Goal: Transaction & Acquisition: Purchase product/service

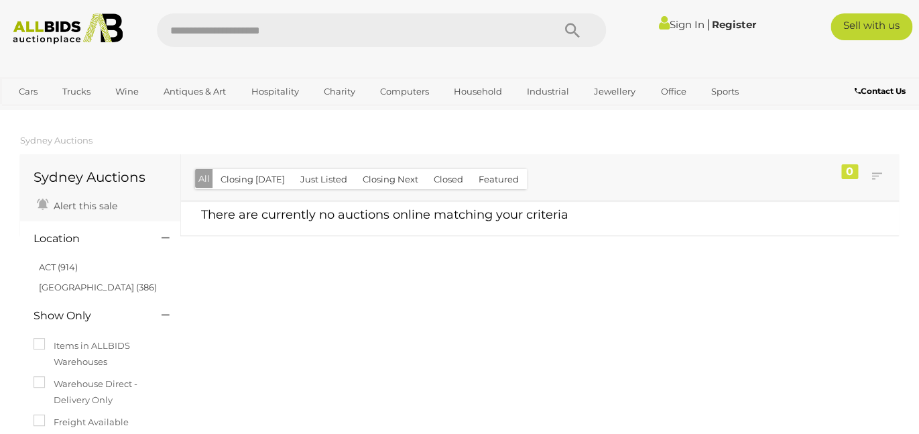
click at [384, 33] on input "text" at bounding box center [349, 30] width 384 height 34
type input "******"
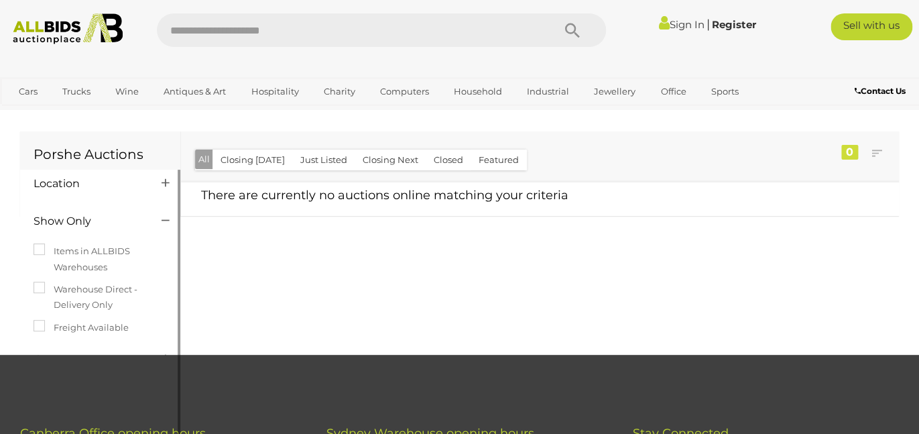
click at [72, 185] on h4 "Location" at bounding box center [88, 184] width 108 height 12
click at [79, 185] on h4 "Location" at bounding box center [88, 184] width 108 height 12
click at [164, 182] on icon at bounding box center [166, 182] width 8 height 13
click at [166, 182] on icon at bounding box center [166, 182] width 8 height 13
click at [680, 21] on link "Sign In" at bounding box center [682, 24] width 46 height 13
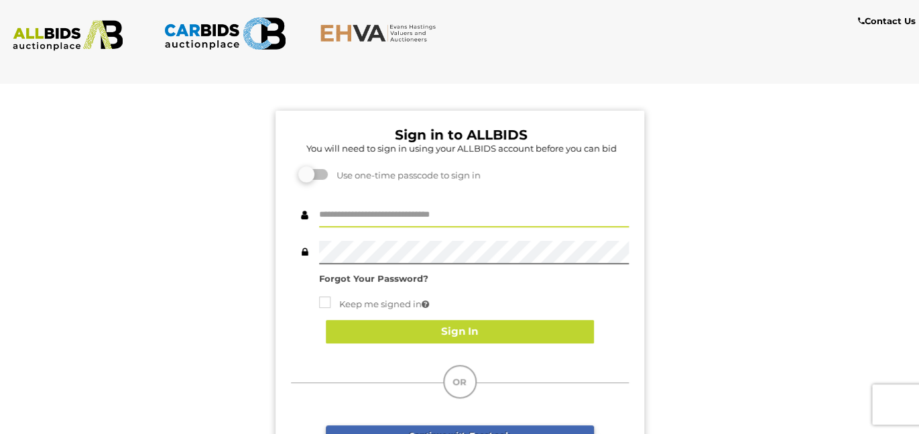
click at [374, 221] on input "text" at bounding box center [474, 215] width 310 height 23
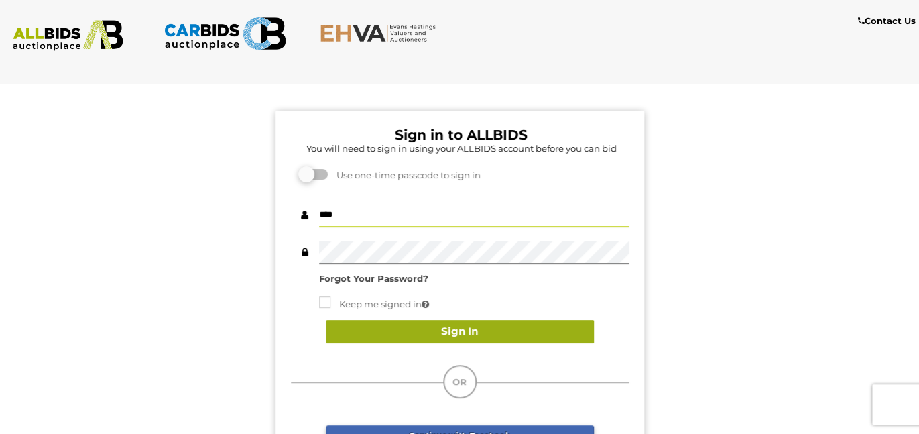
type input "****"
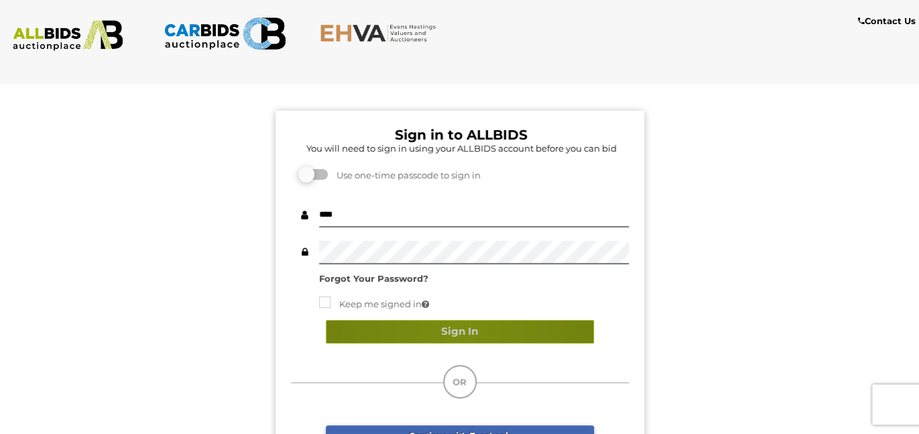
click at [458, 332] on button "Sign In" at bounding box center [460, 331] width 268 height 23
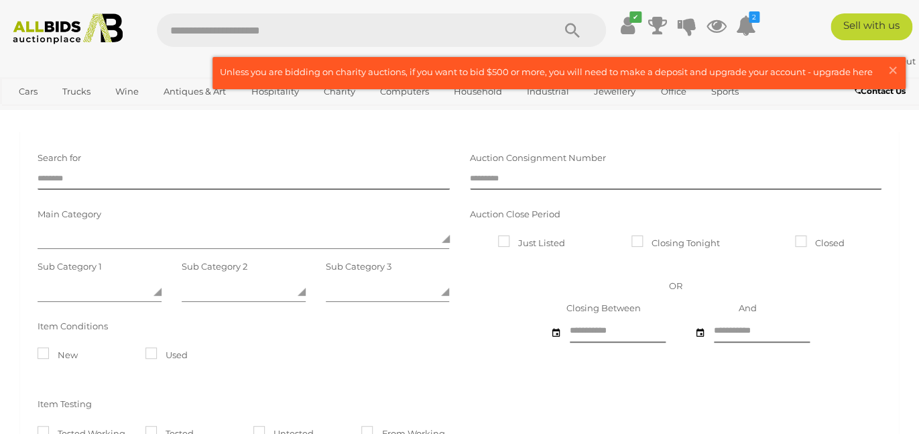
click at [508, 32] on input "text" at bounding box center [349, 30] width 384 height 34
type input "******"
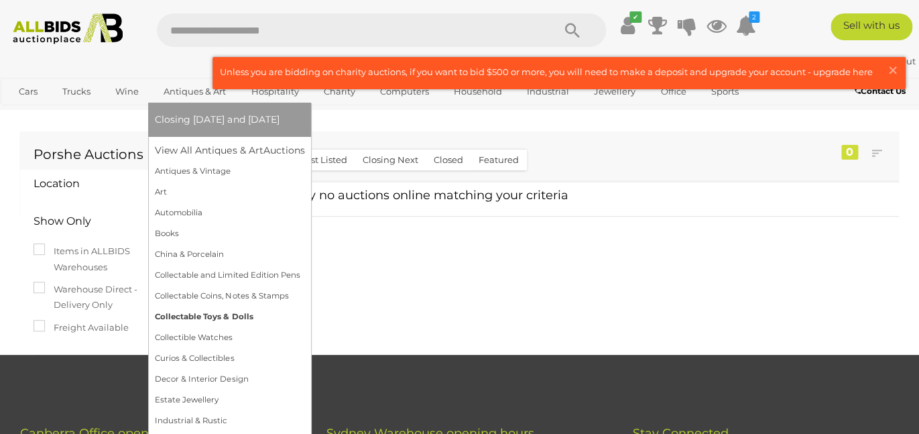
click at [239, 327] on link "Collectable Toys & Dolls" at bounding box center [230, 316] width 150 height 21
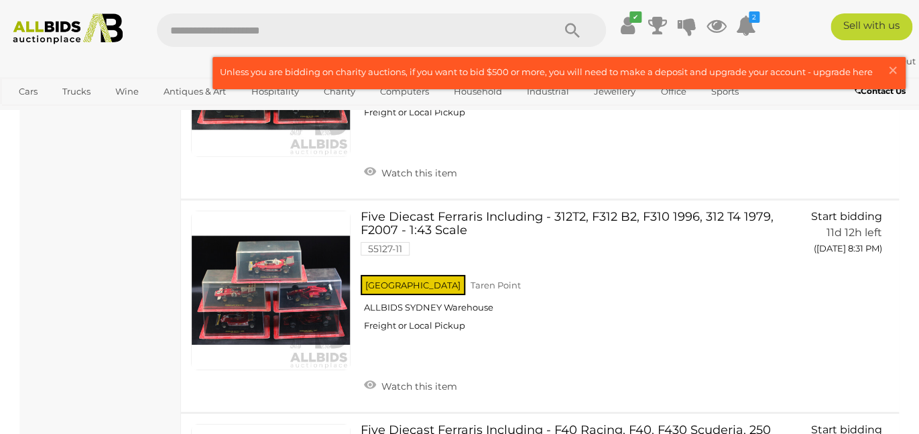
scroll to position [1436, 0]
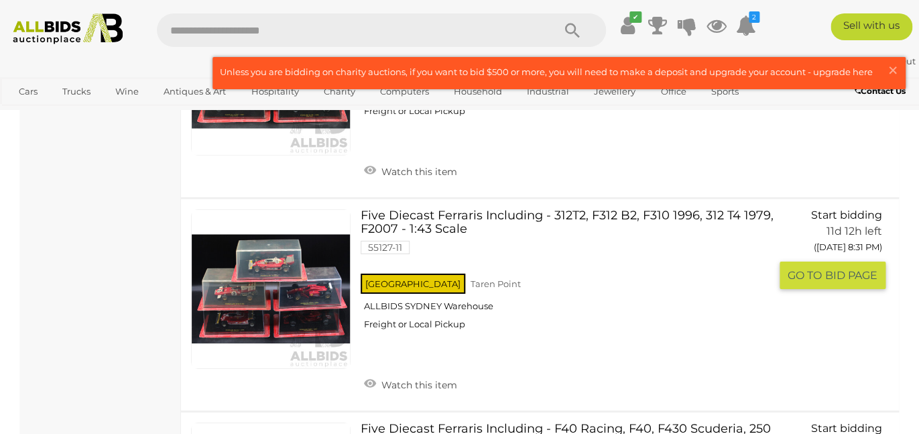
click at [582, 290] on div "NSW Taren Point ALLBIDS SYDNEY Warehouse Freight or Local Pickup" at bounding box center [565, 305] width 409 height 69
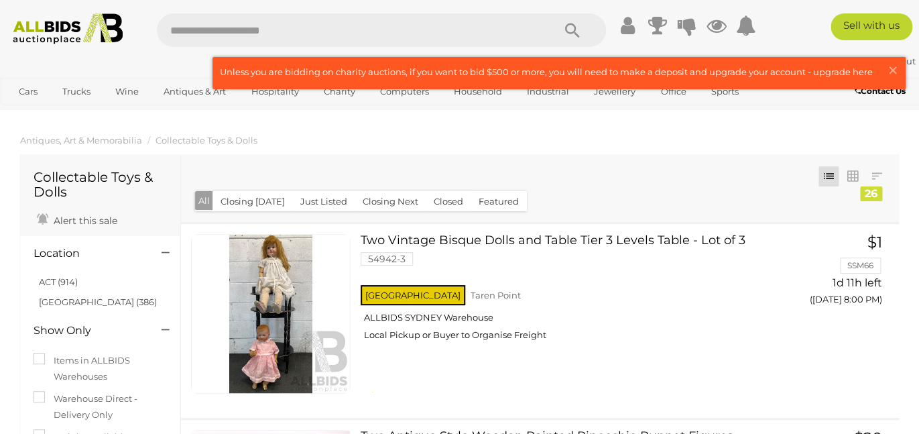
scroll to position [1540, 0]
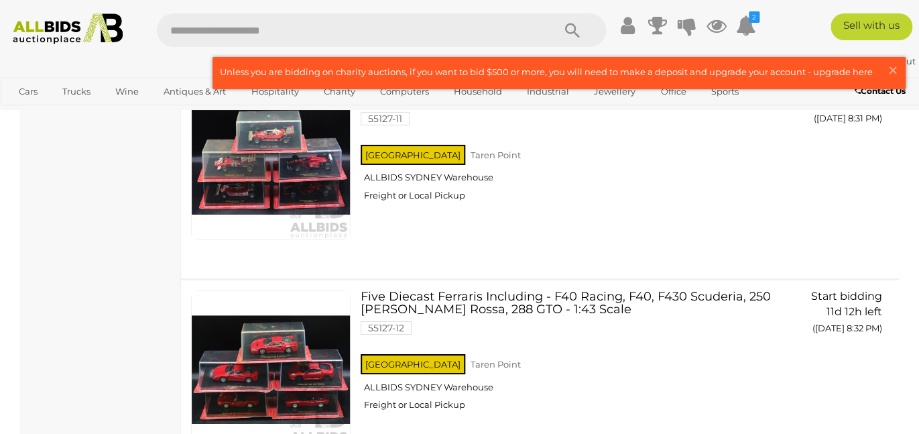
click at [195, 37] on input "text" at bounding box center [349, 30] width 384 height 34
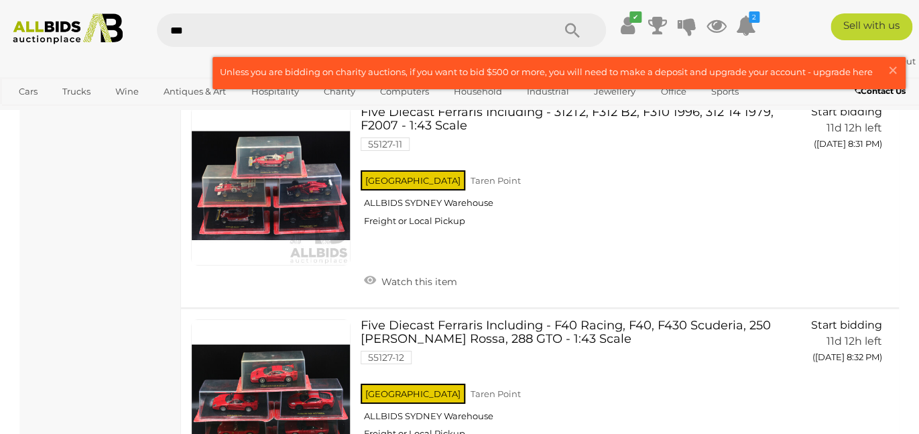
scroll to position [1565, 0]
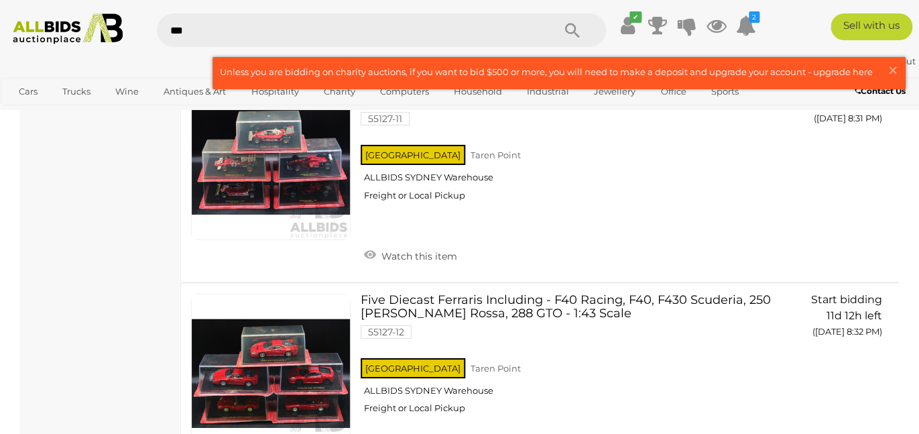
type input "****"
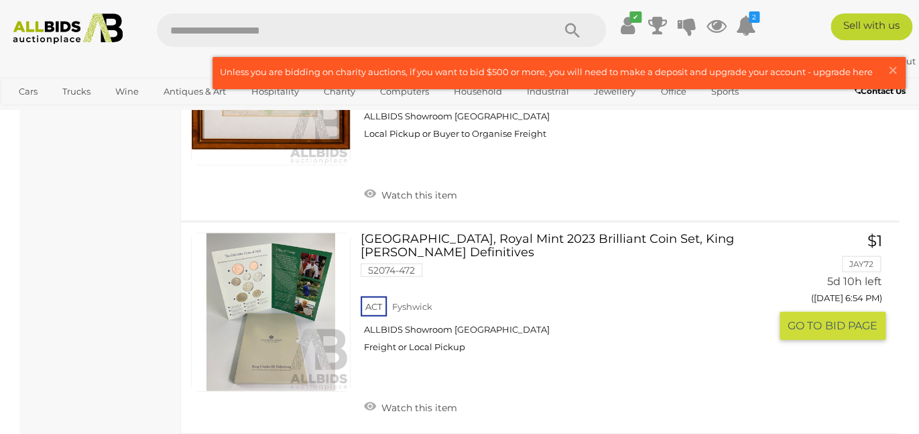
scroll to position [8316, 0]
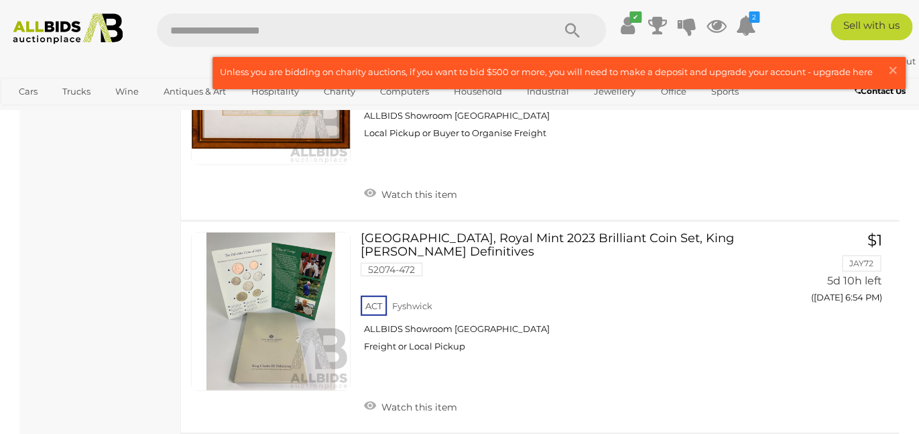
click at [443, 27] on input "text" at bounding box center [349, 30] width 384 height 34
paste input "*******"
type input "******"
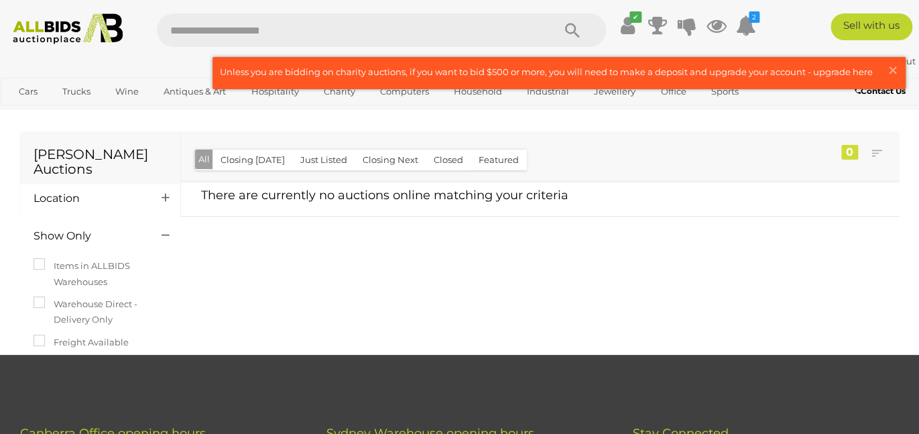
click at [266, 32] on input "text" at bounding box center [349, 30] width 384 height 34
type input "***"
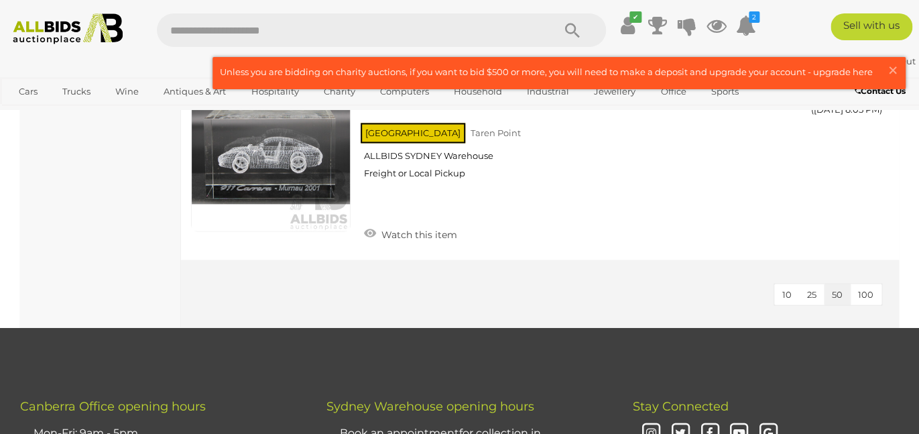
scroll to position [742, 0]
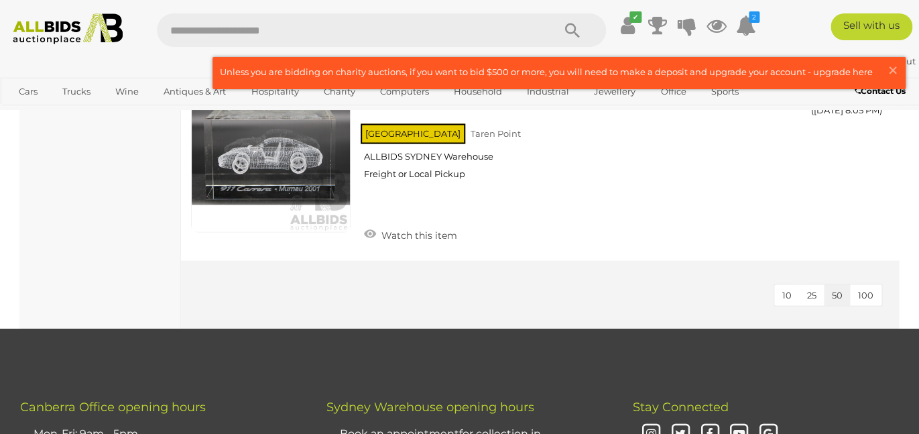
click at [873, 295] on span "100" at bounding box center [865, 294] width 15 height 11
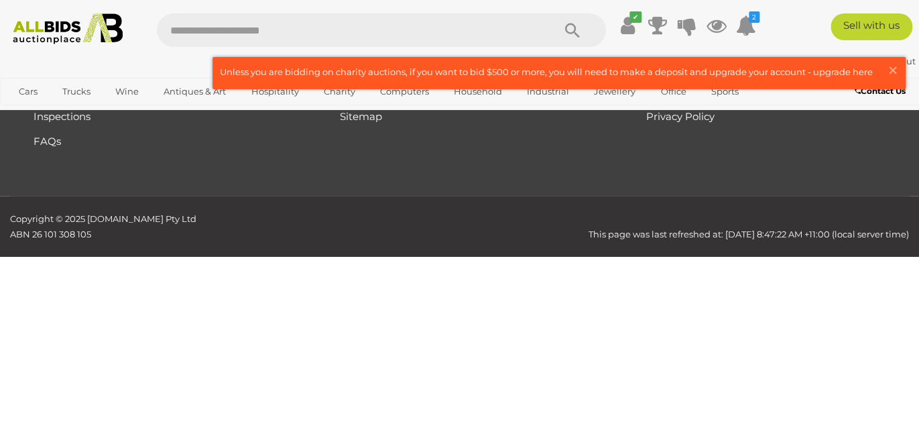
scroll to position [0, 0]
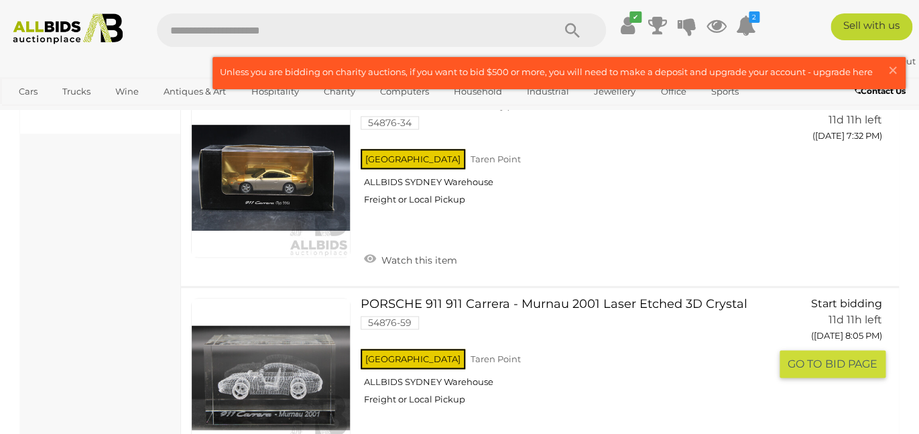
scroll to position [518, 0]
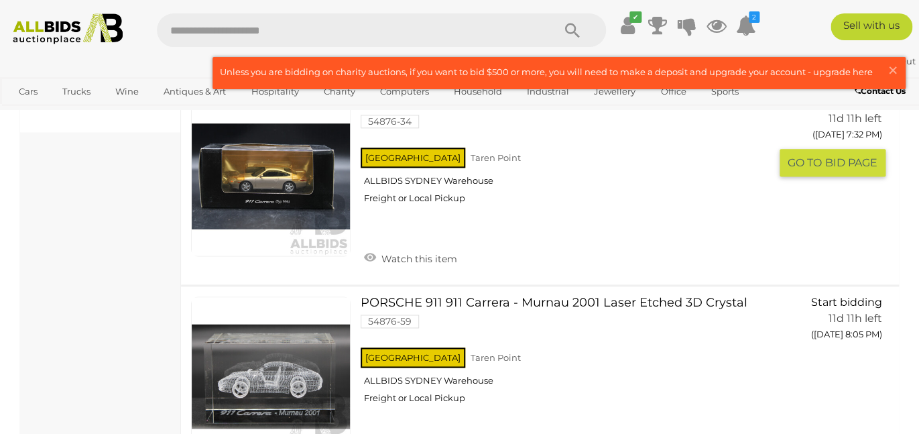
click at [447, 180] on div "NSW Taren Point ALLBIDS SYDNEY Warehouse Freight or Local Pickup" at bounding box center [565, 179] width 409 height 69
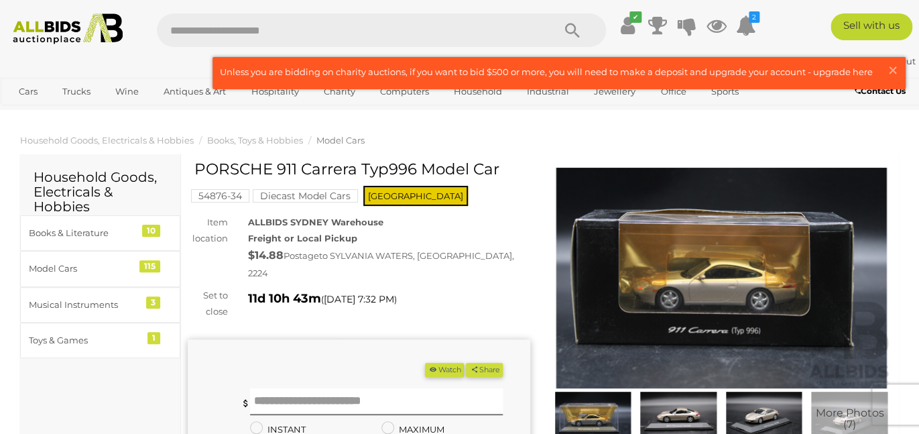
click at [682, 426] on img at bounding box center [678, 417] width 79 height 51
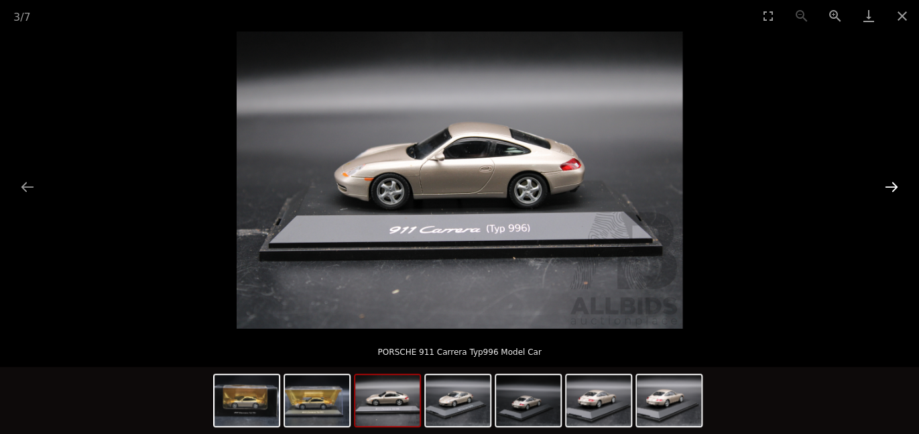
click at [889, 190] on button "Next slide" at bounding box center [892, 187] width 28 height 26
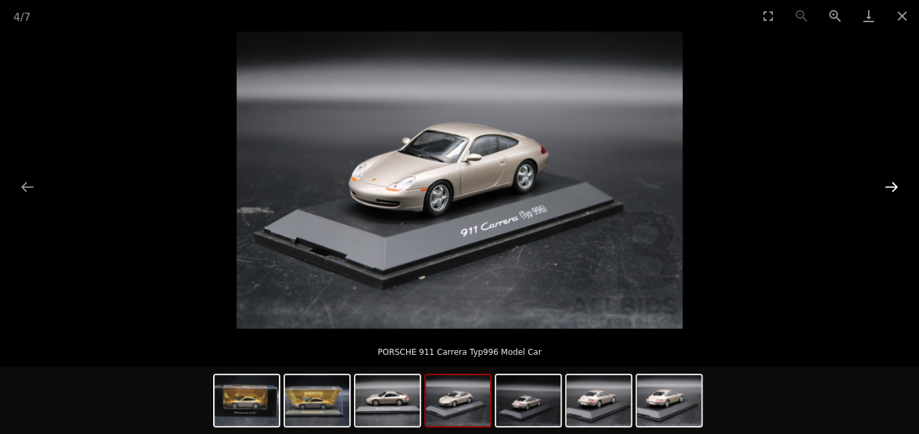
click at [889, 190] on button "Next slide" at bounding box center [892, 187] width 28 height 26
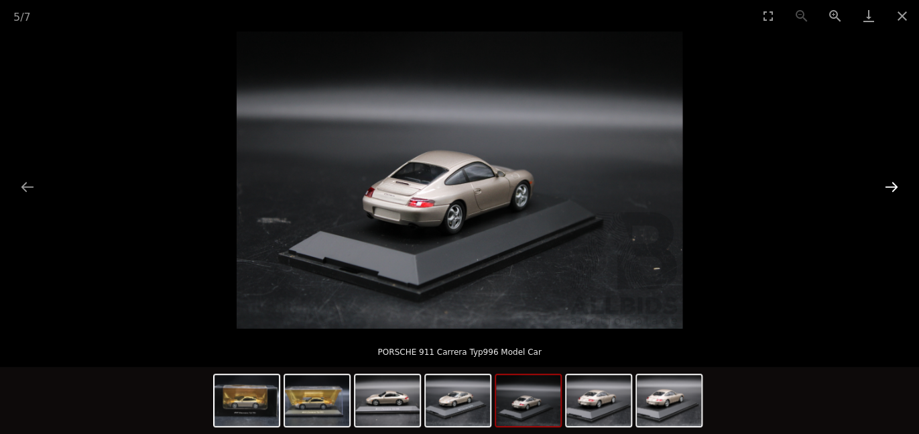
click at [889, 190] on button "Next slide" at bounding box center [892, 187] width 28 height 26
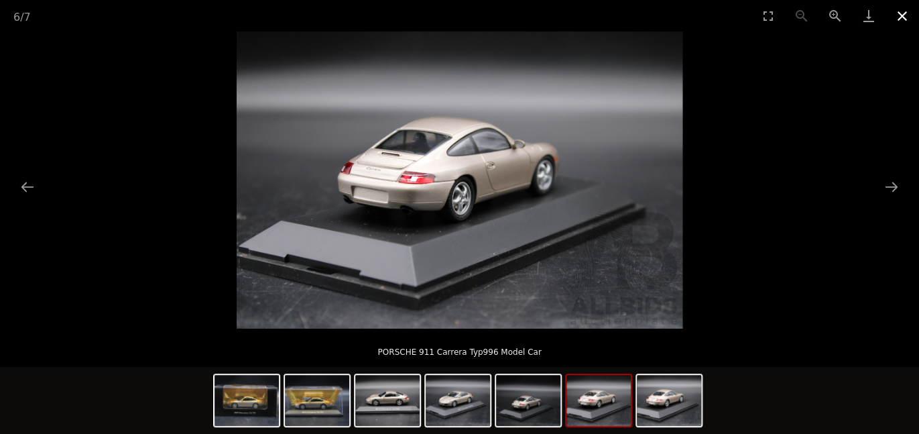
click at [898, 18] on button "Close gallery" at bounding box center [903, 16] width 34 height 32
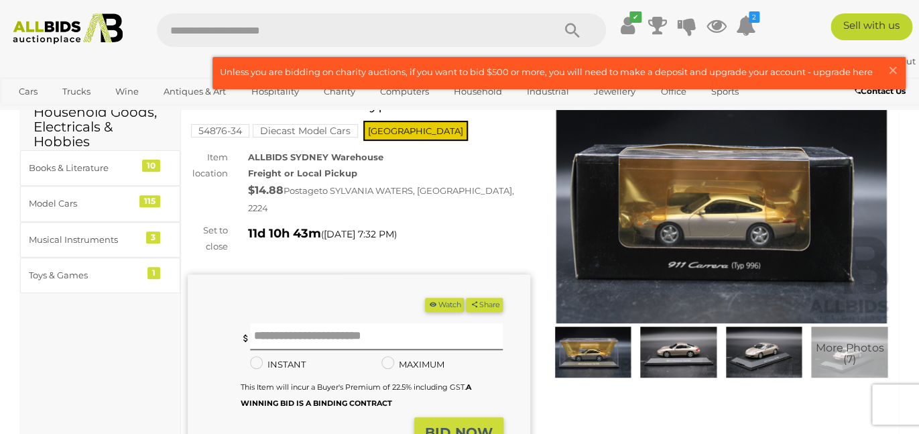
scroll to position [68, 0]
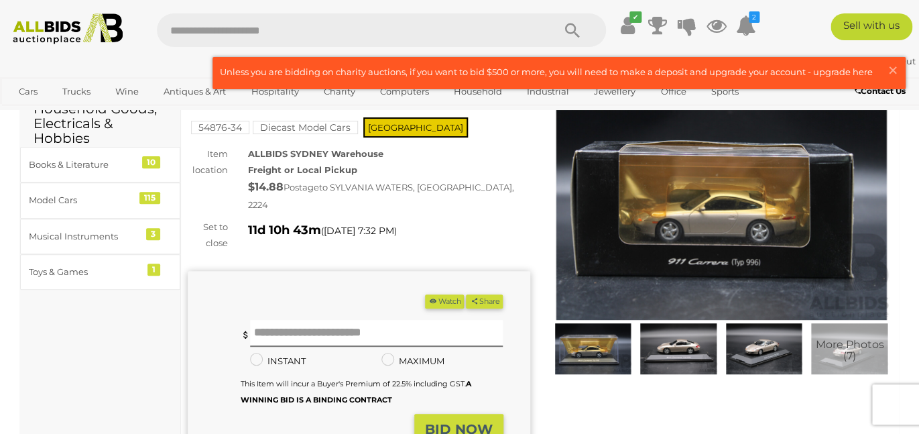
click at [715, 234] on img at bounding box center [722, 209] width 343 height 221
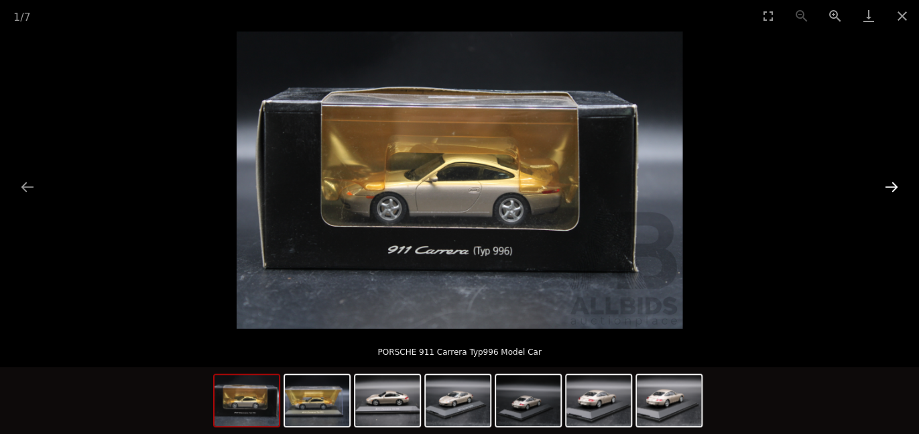
click at [894, 192] on button "Next slide" at bounding box center [892, 187] width 28 height 26
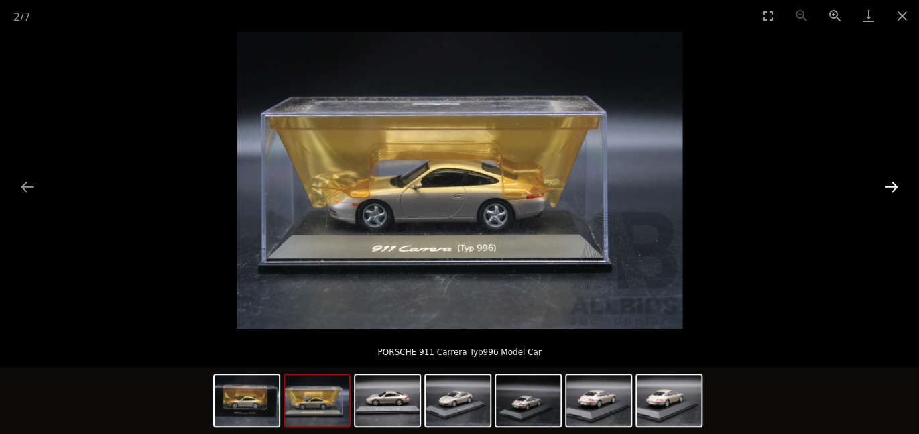
click at [891, 192] on button "Next slide" at bounding box center [892, 187] width 28 height 26
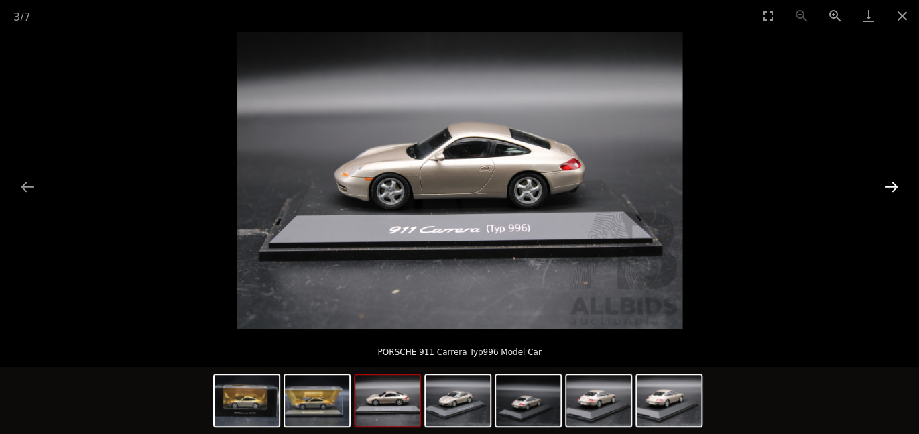
click at [889, 190] on button "Next slide" at bounding box center [892, 187] width 28 height 26
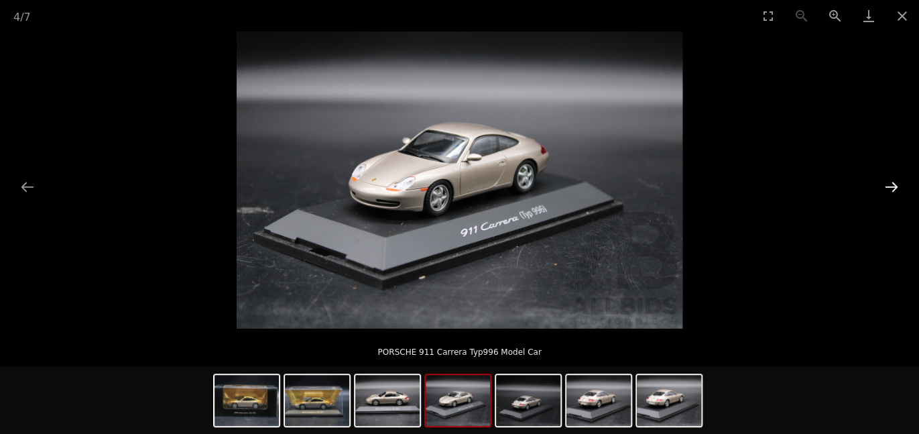
click at [889, 190] on button "Next slide" at bounding box center [892, 187] width 28 height 26
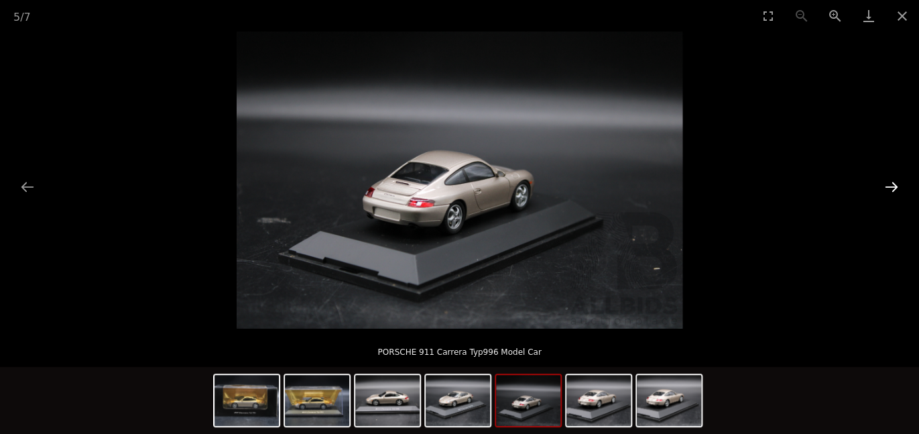
click at [889, 190] on button "Next slide" at bounding box center [892, 187] width 28 height 26
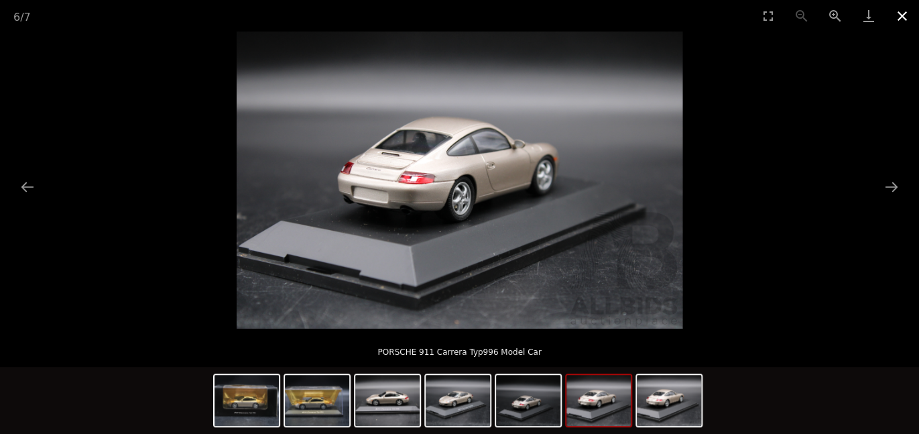
click at [900, 17] on button "Close gallery" at bounding box center [903, 16] width 34 height 32
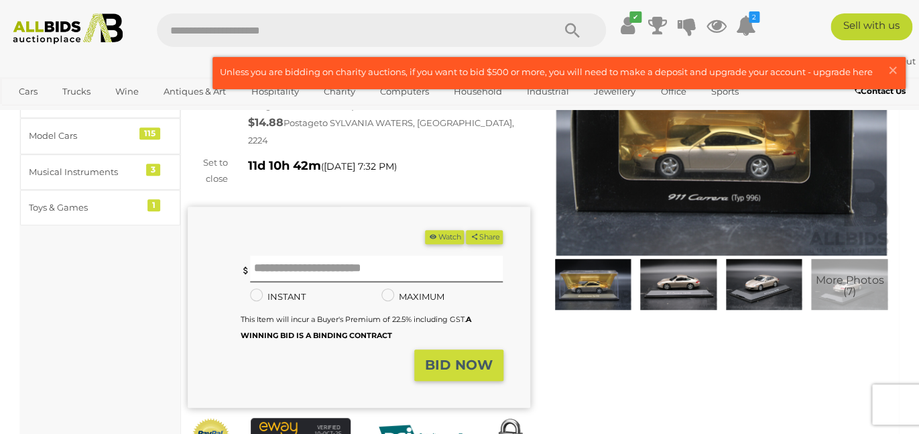
scroll to position [131, 0]
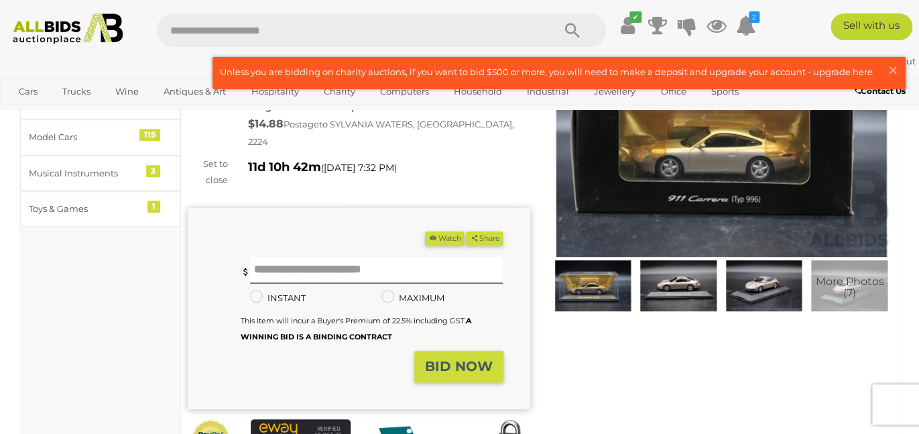
click at [685, 292] on img at bounding box center [678, 285] width 79 height 51
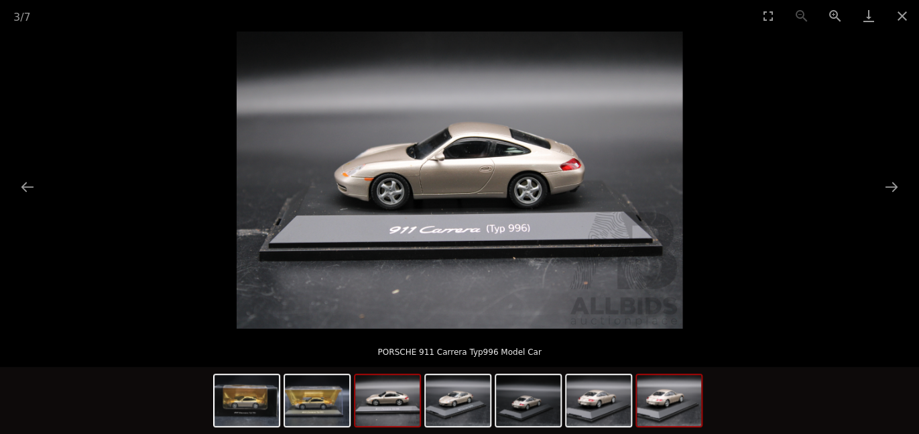
click at [683, 406] on img at bounding box center [669, 400] width 64 height 51
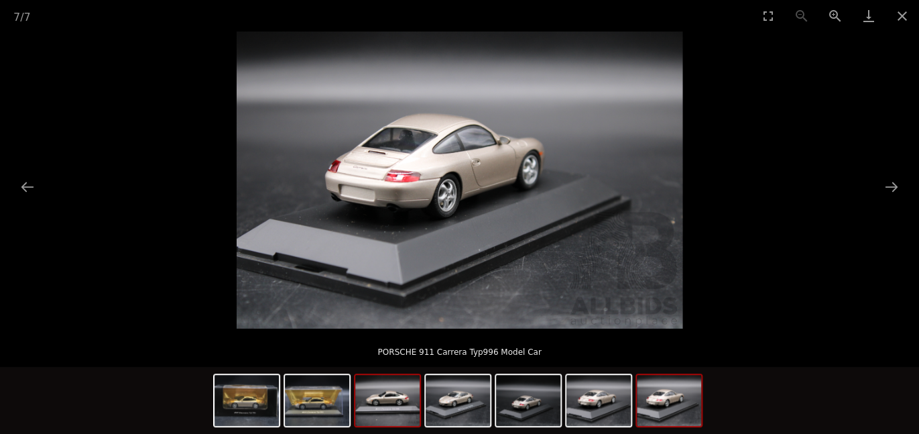
click at [389, 406] on img at bounding box center [387, 400] width 64 height 51
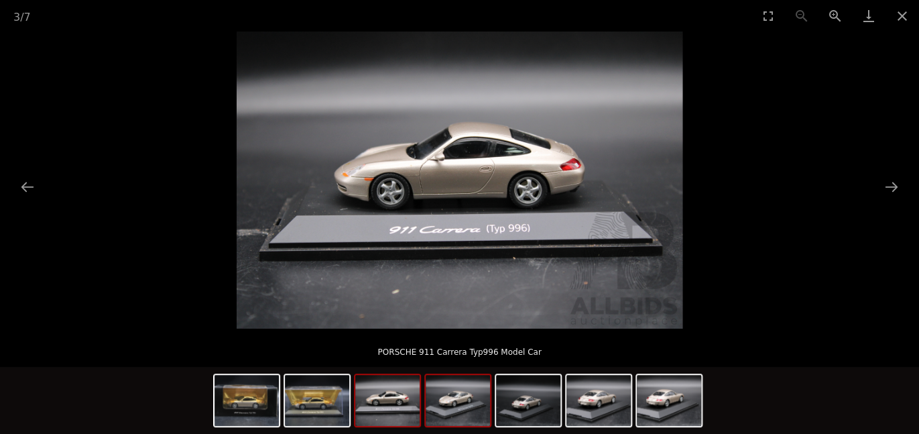
click at [464, 412] on img at bounding box center [458, 400] width 64 height 51
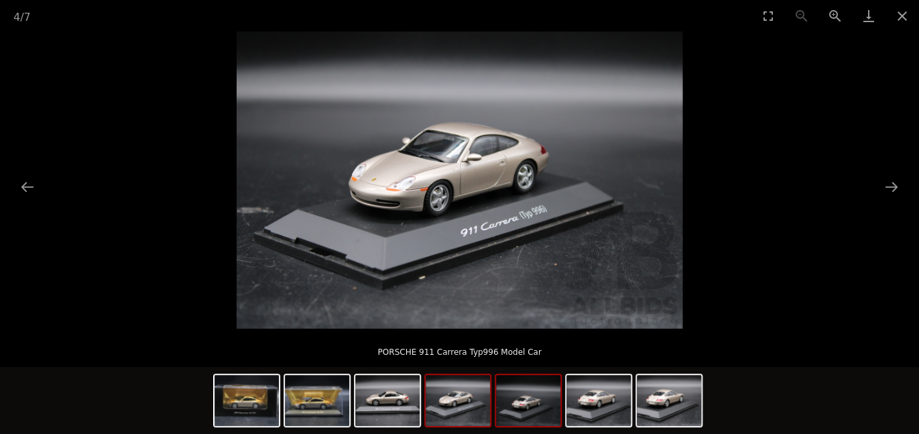
click at [537, 409] on img at bounding box center [528, 400] width 64 height 51
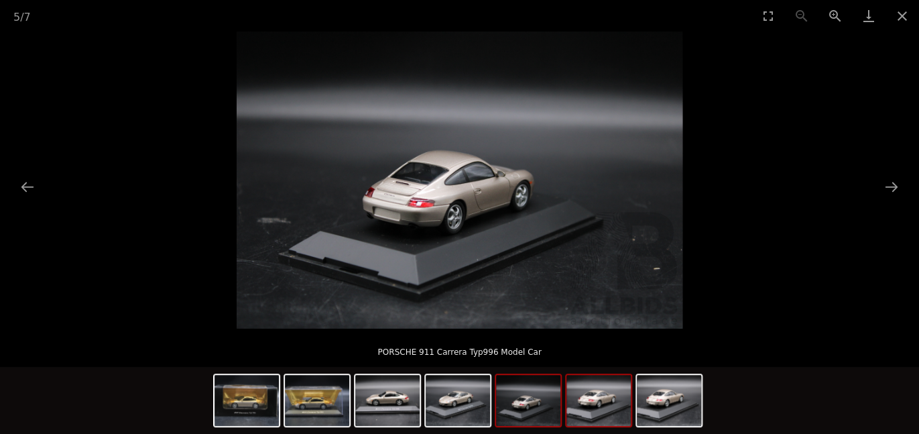
click at [593, 409] on img at bounding box center [599, 400] width 64 height 51
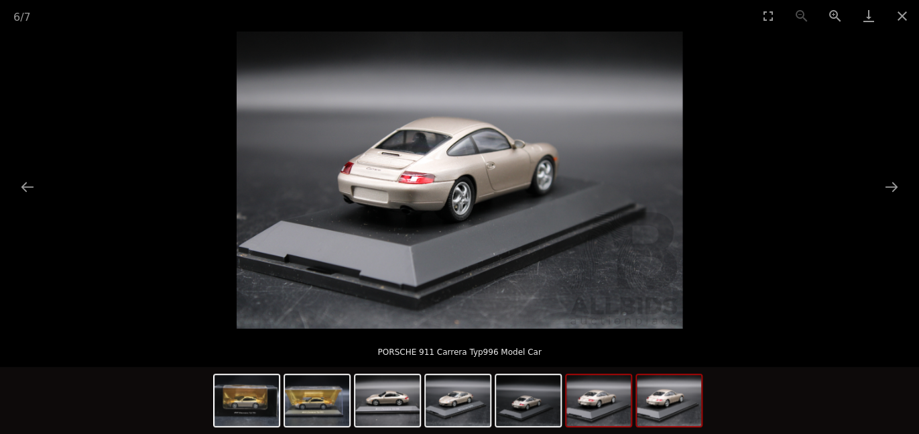
click at [679, 416] on img at bounding box center [669, 400] width 64 height 51
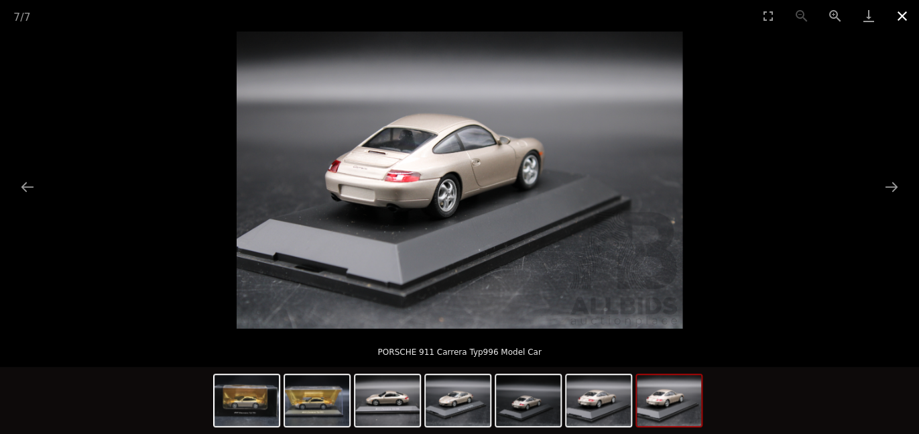
click at [901, 13] on button "Close gallery" at bounding box center [903, 16] width 34 height 32
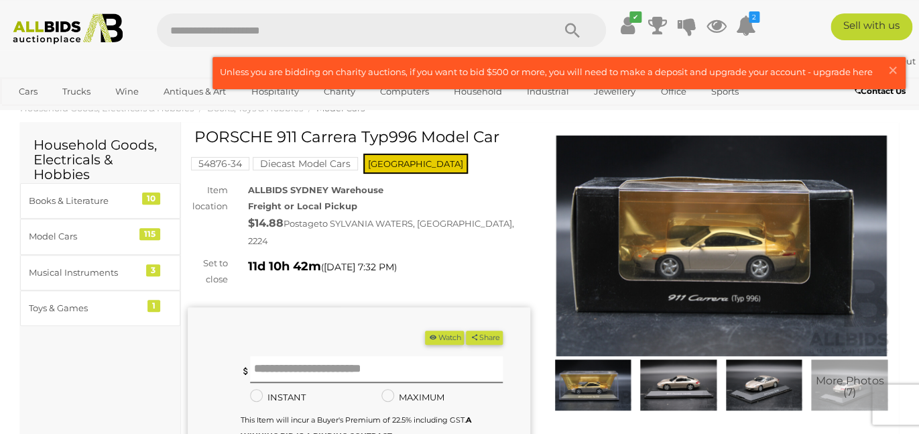
scroll to position [33, 0]
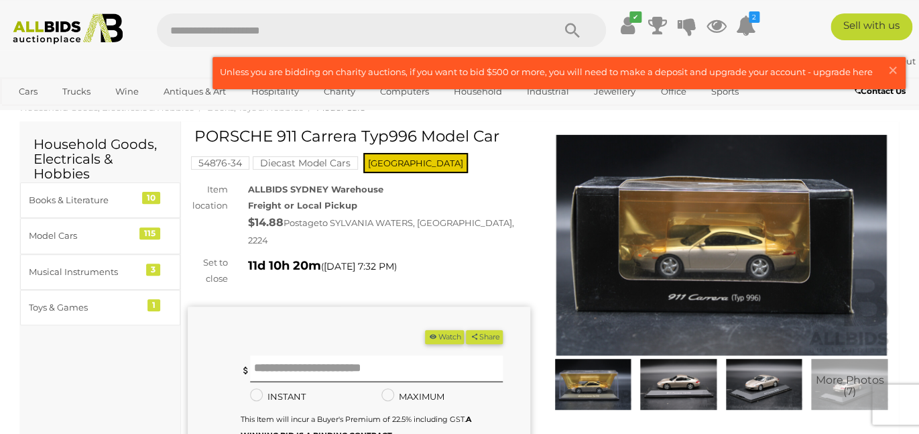
drag, startPoint x: 297, startPoint y: 135, endPoint x: 199, endPoint y: 133, distance: 98.6
click at [199, 133] on h1 "PORSCHE 911 Carrera Typ996 Model Car" at bounding box center [360, 136] width 333 height 17
copy h1 "PORSCHE 911"
click at [176, 69] on div "Lou* | Sign Out" at bounding box center [459, 61] width 913 height 15
click at [188, 179] on div "PORSCHE 911 Carrera Typ996 Model Car 54876-34 Diecast Model Cars NSW Item locat…" at bounding box center [359, 358] width 343 height 461
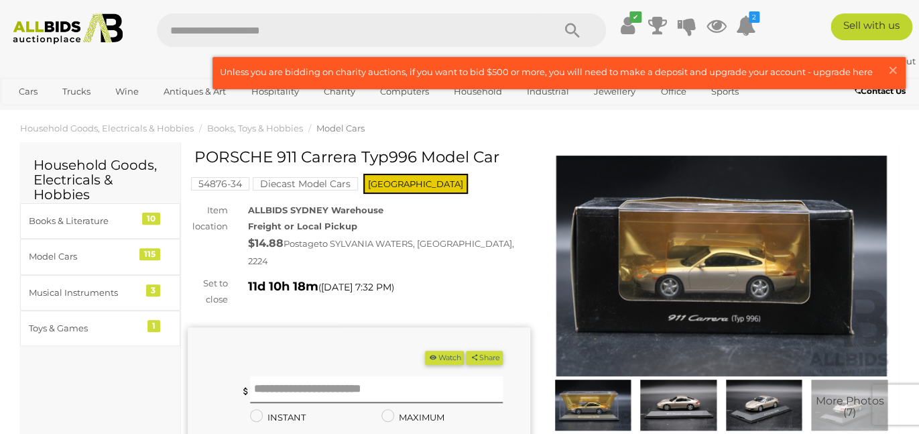
scroll to position [0, 0]
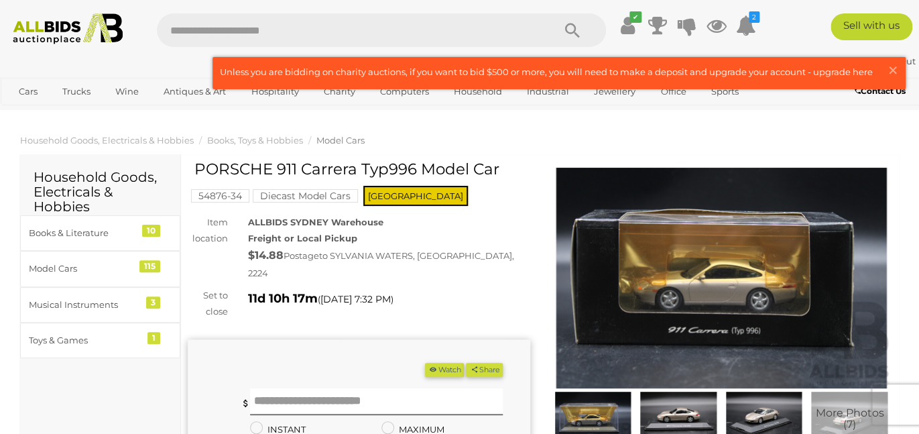
click at [695, 410] on img at bounding box center [678, 417] width 79 height 51
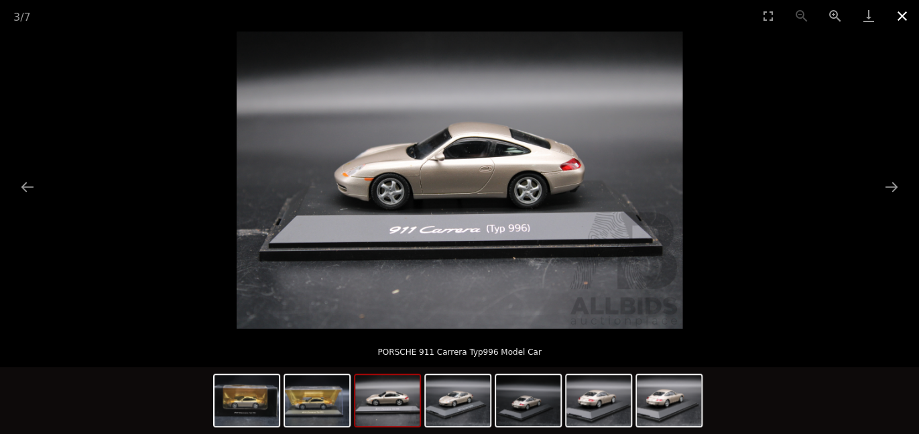
click at [903, 19] on button "Close gallery" at bounding box center [903, 16] width 34 height 32
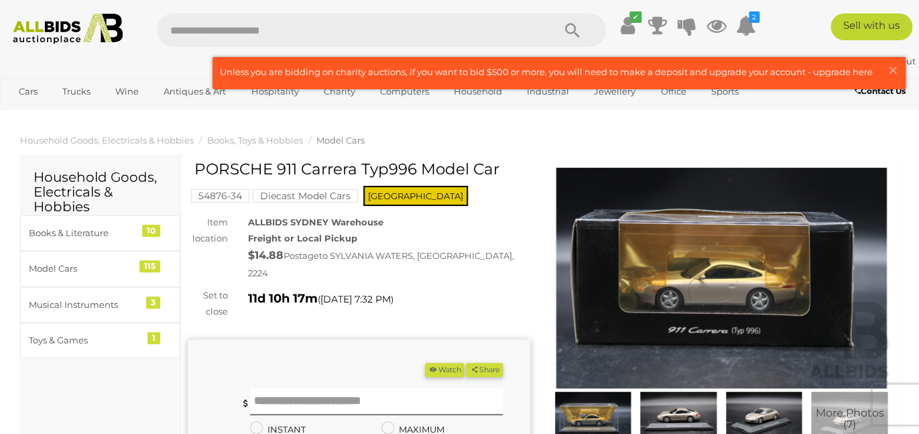
click at [247, 26] on input "text" at bounding box center [349, 30] width 384 height 34
paste input "**********"
type input "**********"
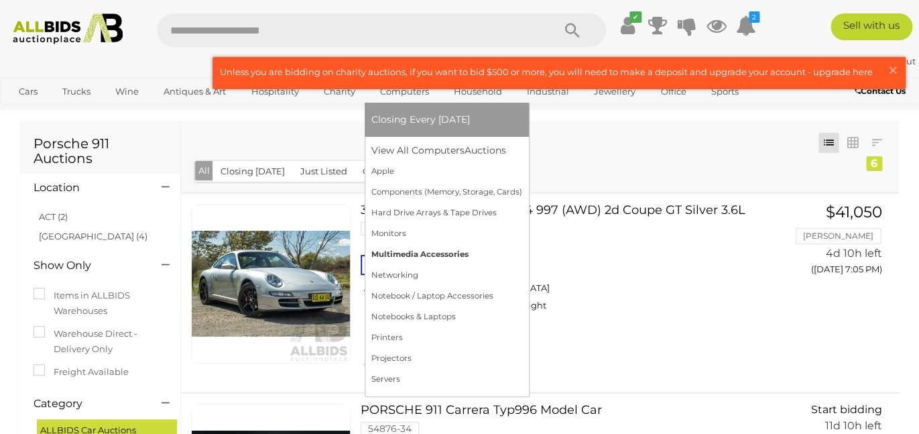
scroll to position [9, 0]
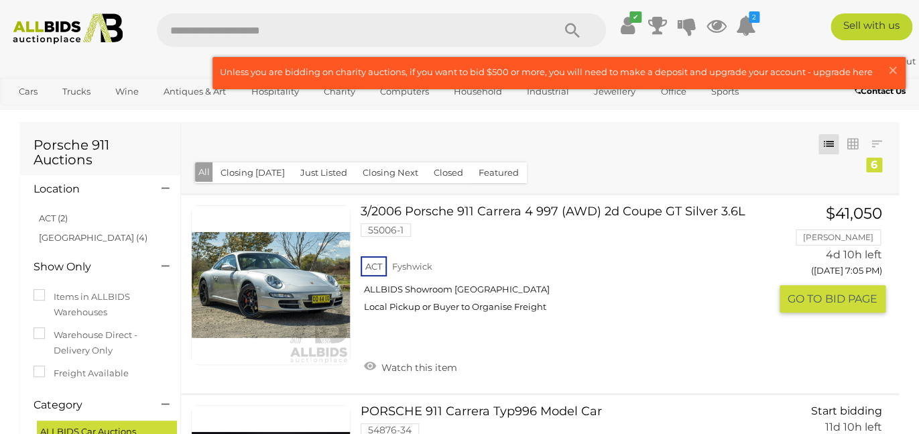
click at [598, 209] on link "3/2006 Porsche 911 Carrera 4 997 (AWD) 2d Coupe GT Silver 3.6L 55006-1 ACT [GEO…" at bounding box center [570, 263] width 399 height 117
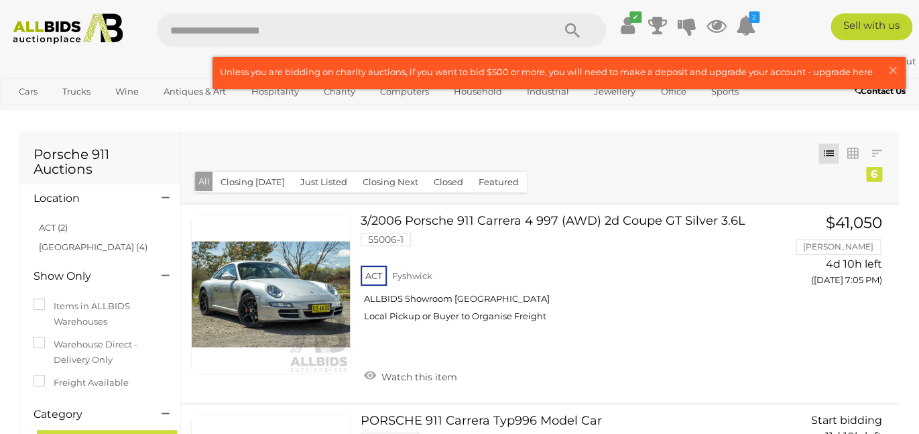
scroll to position [334, 0]
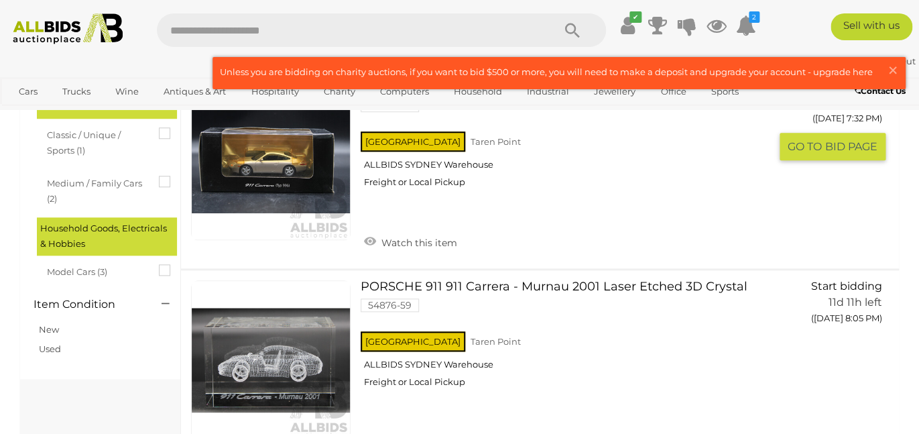
click at [457, 162] on div "NSW Taren Point ALLBIDS SYDNEY Warehouse Freight or Local Pickup" at bounding box center [565, 163] width 409 height 69
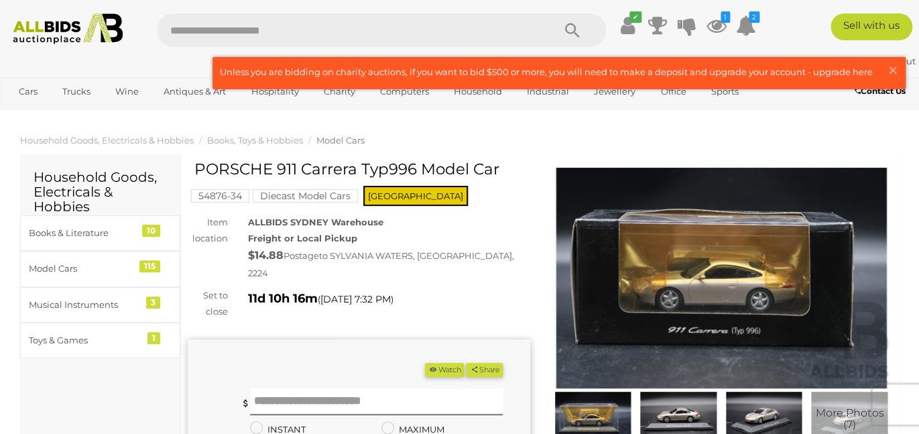
click at [445, 363] on button "Watch" at bounding box center [444, 370] width 39 height 14
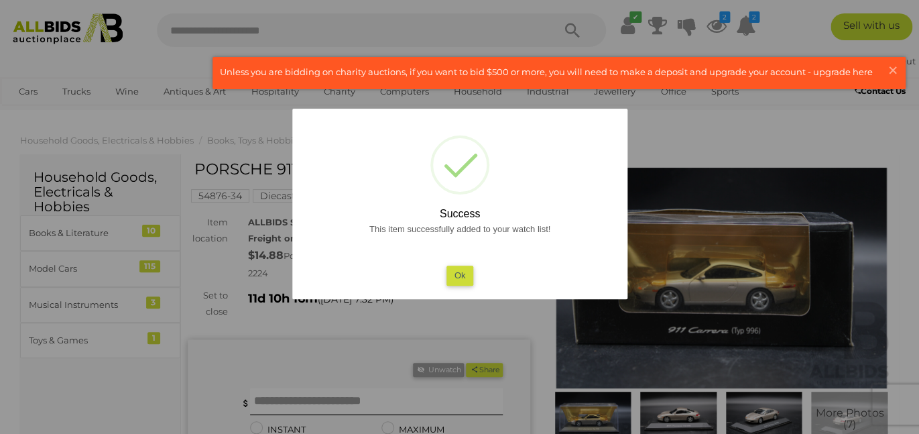
click at [464, 273] on button "Ok" at bounding box center [459, 275] width 27 height 19
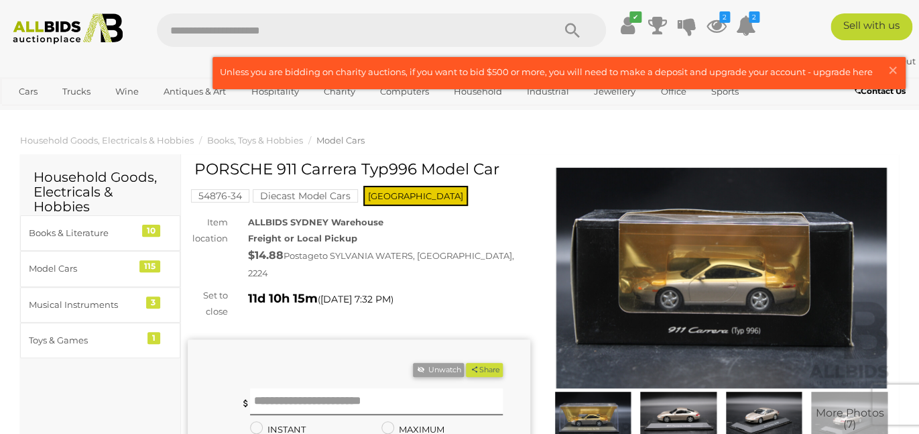
click at [237, 27] on input "text" at bounding box center [349, 30] width 384 height 34
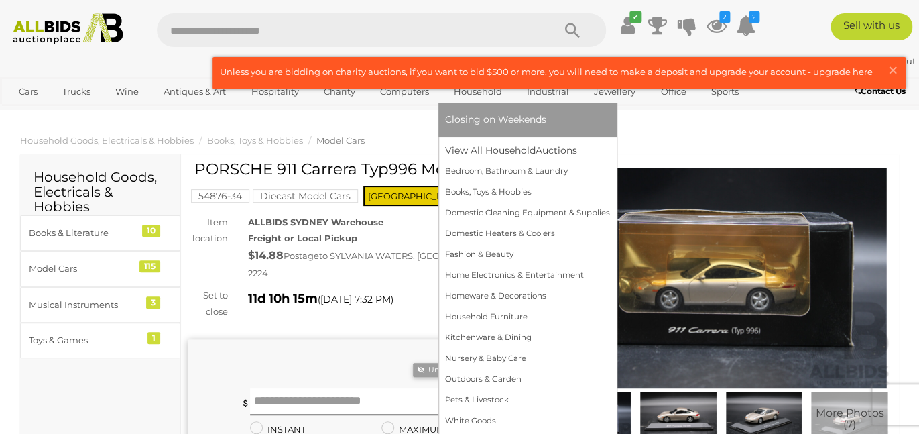
click at [466, 103] on link "Household" at bounding box center [478, 91] width 66 height 22
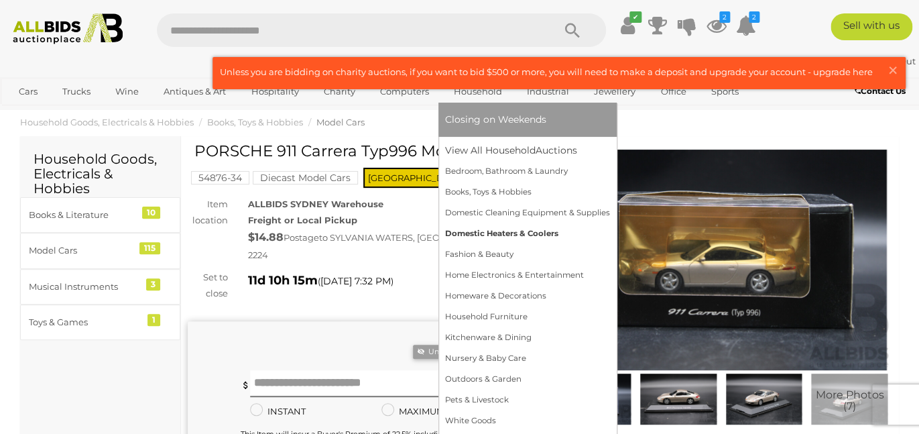
scroll to position [20, 0]
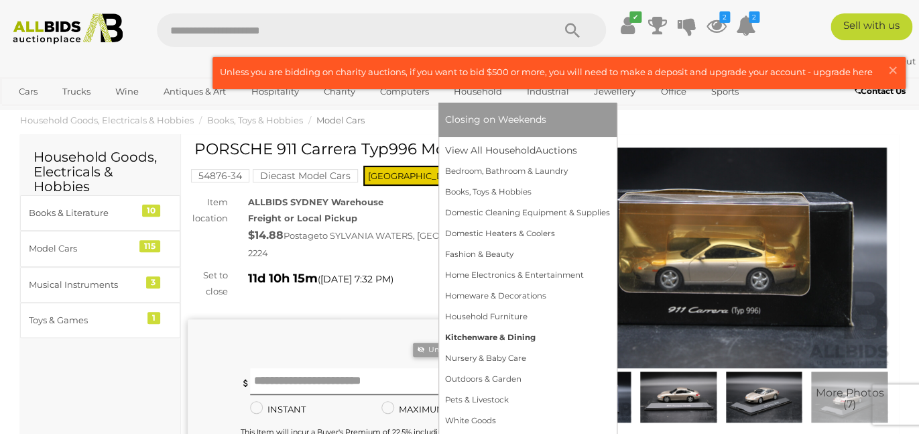
click at [530, 348] on link "Kitchenware & Dining" at bounding box center [527, 337] width 165 height 21
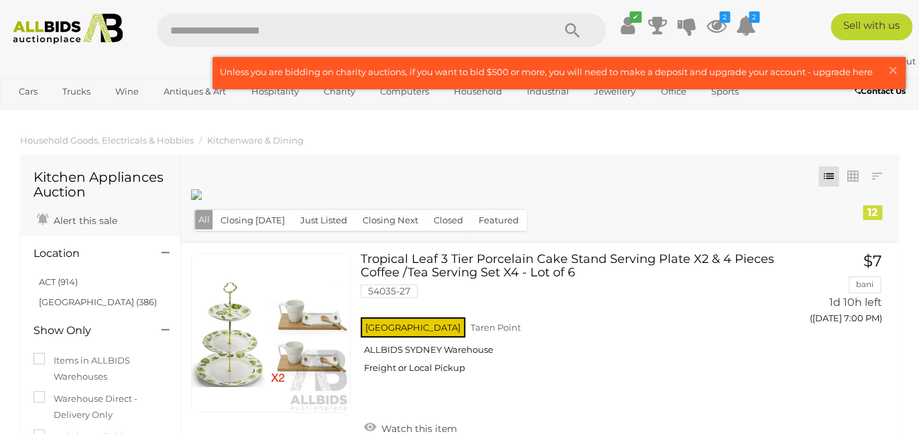
click at [188, 25] on input "text" at bounding box center [349, 30] width 384 height 34
type input "******"
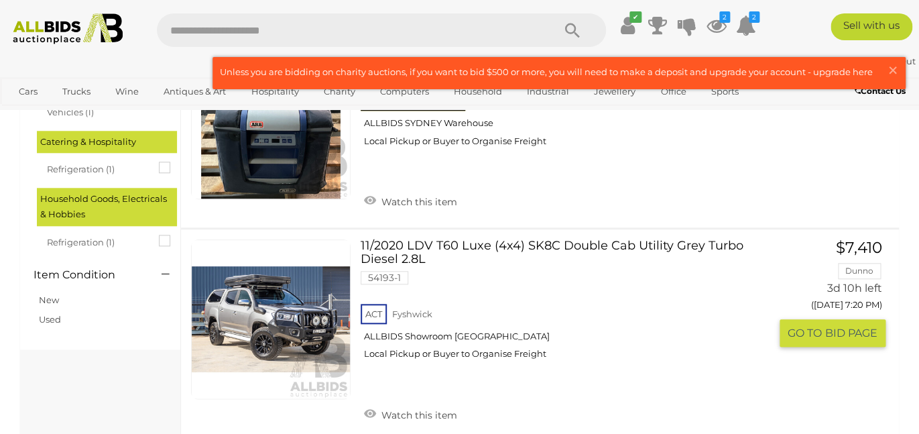
scroll to position [358, 0]
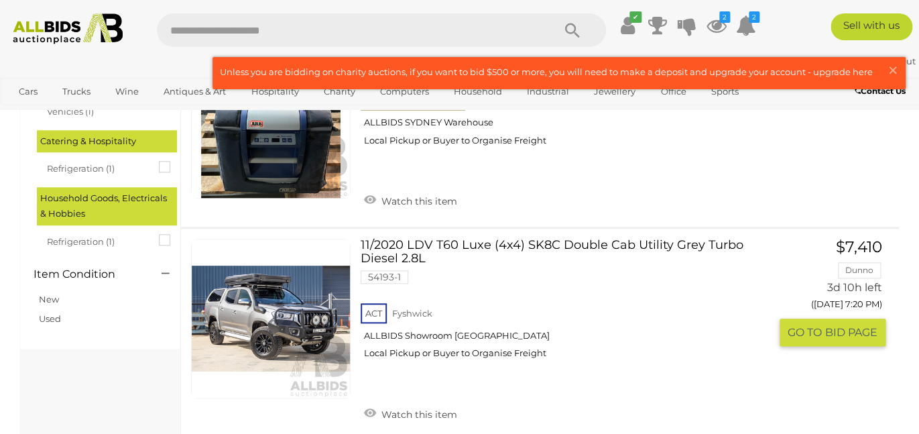
click at [646, 247] on link "11/2020 LDV T60 Luxe (4x4) SK8C Double Cab Utility Grey Turbo Diesel 2.8L 54193…" at bounding box center [570, 304] width 399 height 131
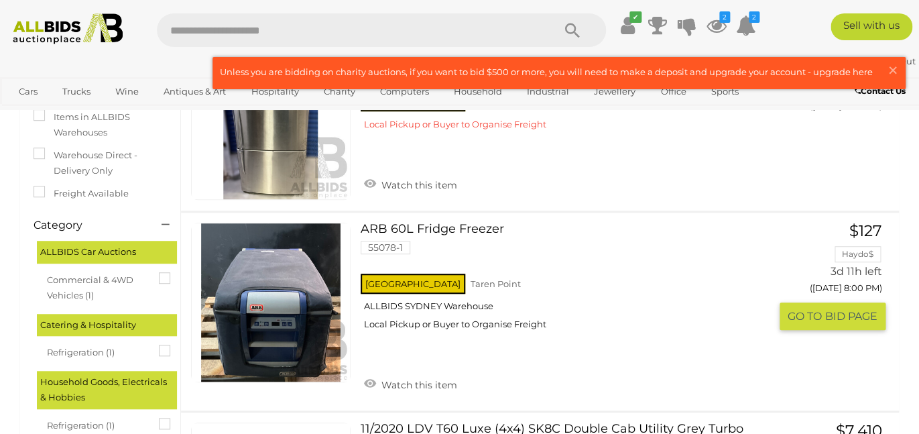
scroll to position [173, 0]
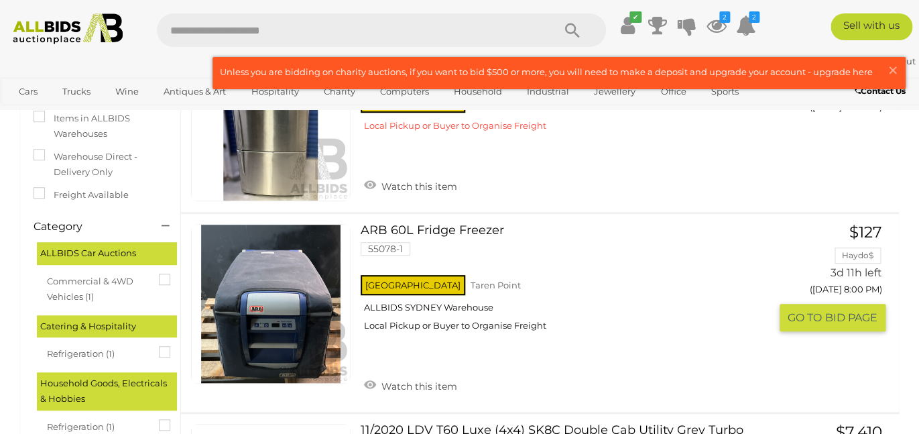
click at [500, 233] on link "ARB 60L Fridge Freezer 55078-1 [GEOGRAPHIC_DATA] [GEOGRAPHIC_DATA] ALLBIDS [GEO…" at bounding box center [570, 282] width 399 height 117
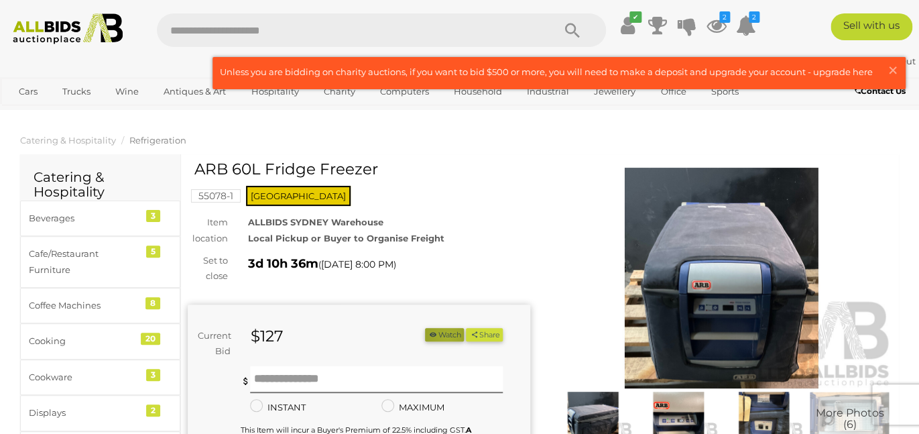
click at [442, 337] on button "Watch" at bounding box center [444, 335] width 39 height 14
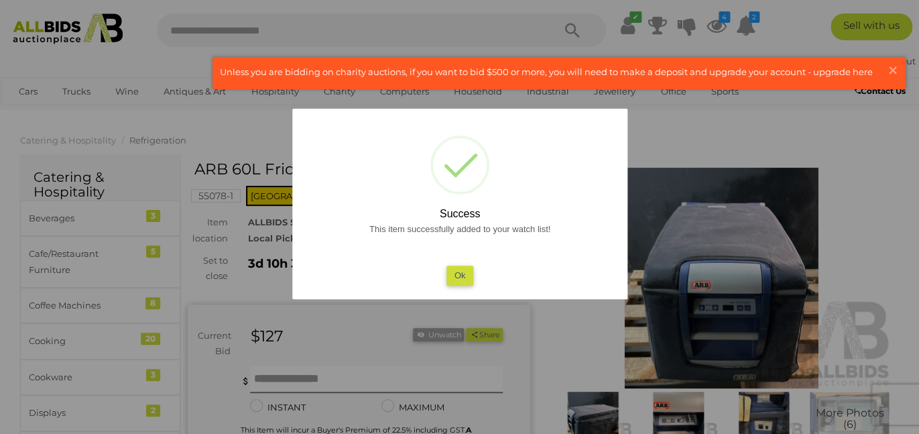
click at [461, 275] on button "Ok" at bounding box center [459, 275] width 27 height 19
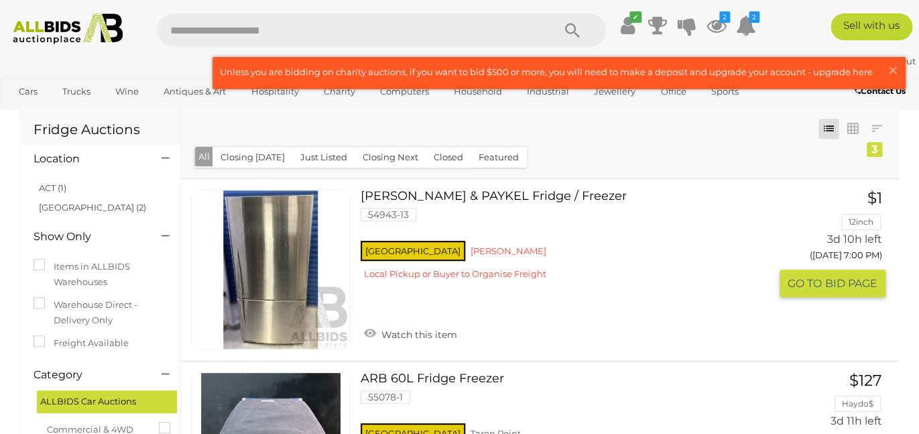
scroll to position [21, 0]
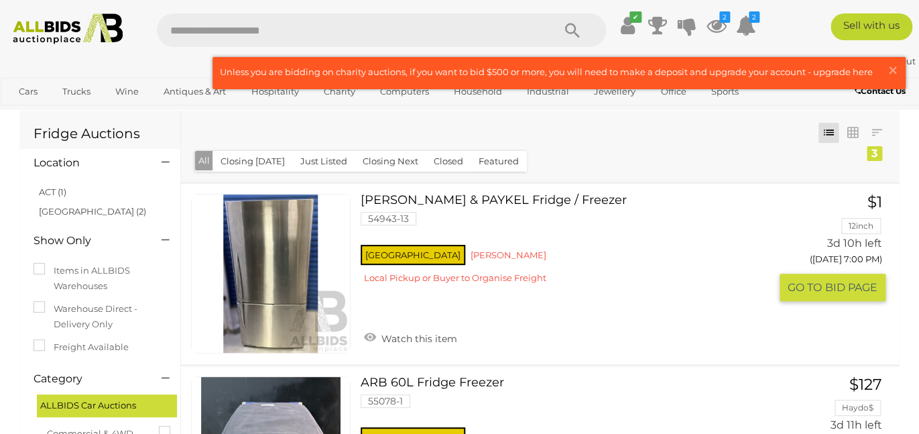
click at [506, 202] on link "FISHER & PAYKEL Fridge / Freezer 54943-13 NSW Kurnell" at bounding box center [570, 244] width 399 height 100
